Goal: Find specific page/section: Find specific page/section

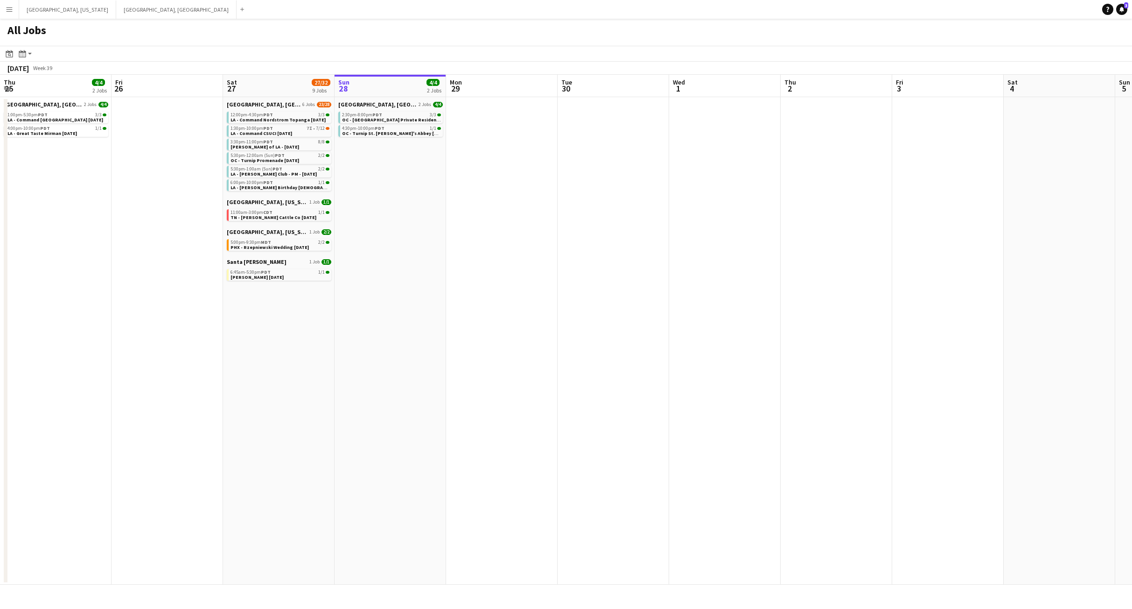
scroll to position [0, 223]
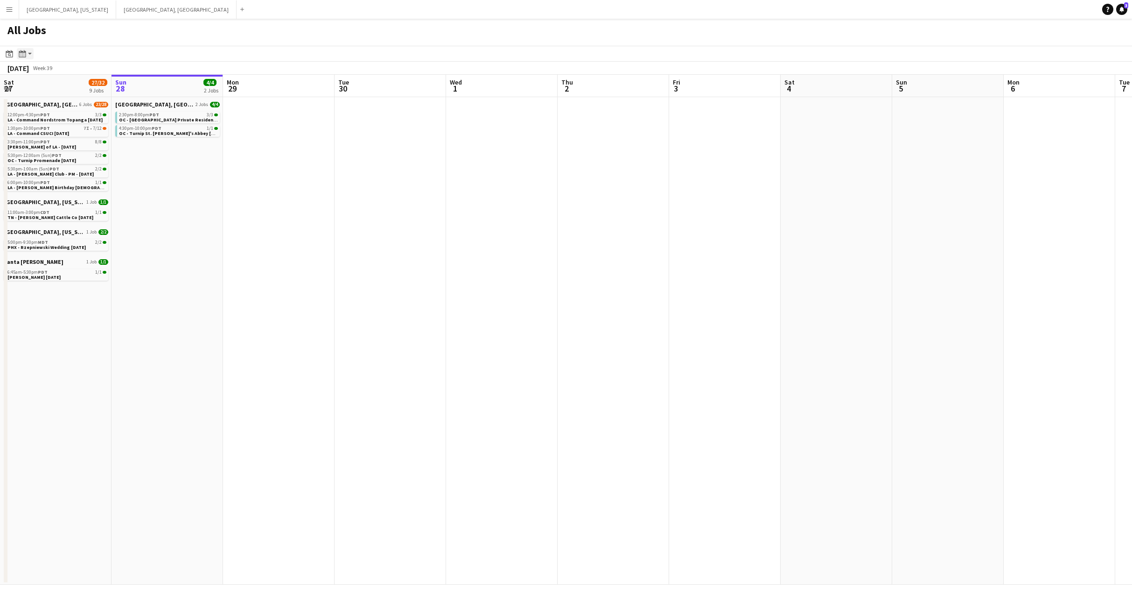
click at [25, 56] on icon "Month view / Day view" at bounding box center [22, 53] width 7 height 7
click at [45, 105] on link "Month view" at bounding box center [50, 103] width 51 height 8
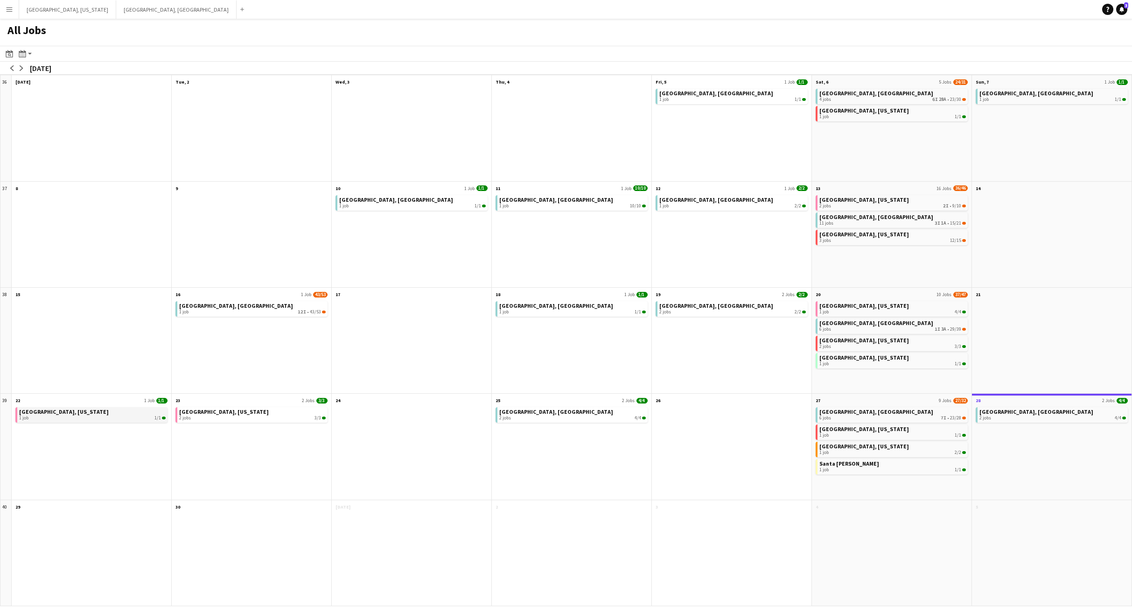
click at [91, 416] on div "1 job 1/1" at bounding box center [92, 418] width 147 height 6
click at [99, 415] on div "1 job 1/1" at bounding box center [92, 418] width 147 height 6
click at [163, 414] on link "Dallas, Texas 1 job 1/1" at bounding box center [92, 414] width 147 height 14
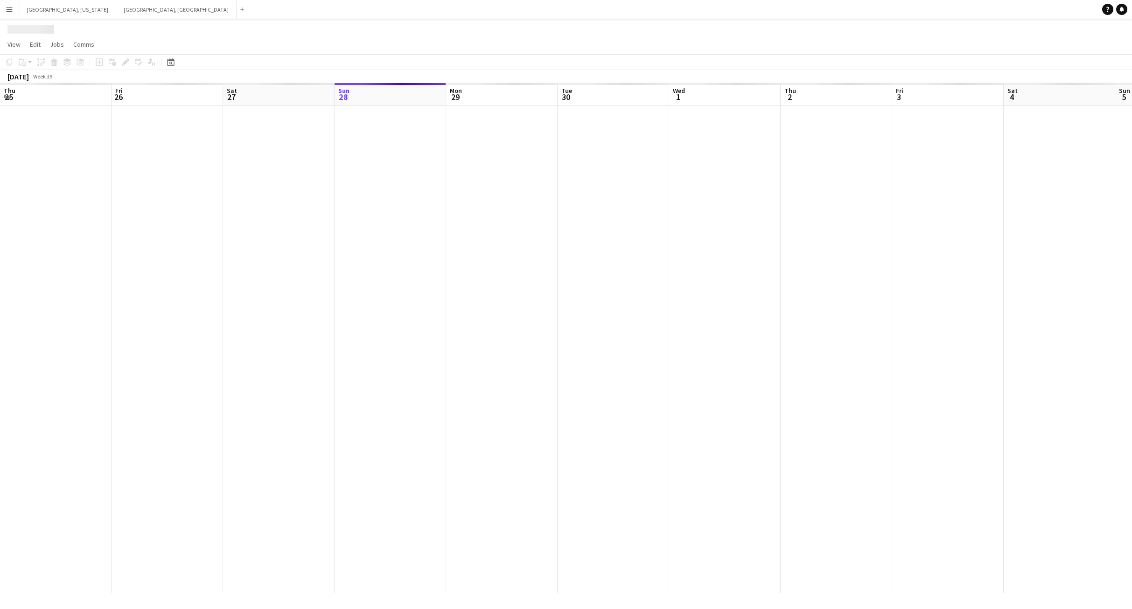
scroll to position [0, 223]
